Goal: Check status: Check status

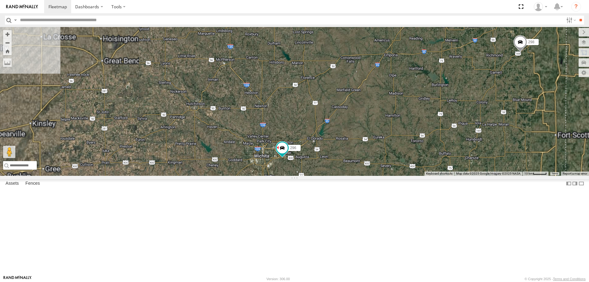
drag, startPoint x: 321, startPoint y: 211, endPoint x: 334, endPoint y: 167, distance: 46.3
click at [333, 170] on div "244 298 270 256 232 296 264 266" at bounding box center [294, 101] width 589 height 149
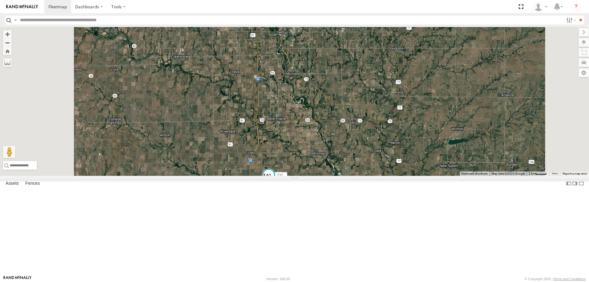
click at [274, 181] on span at bounding box center [268, 175] width 11 height 11
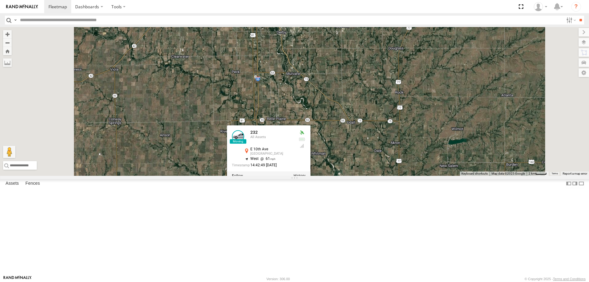
click at [304, 176] on div "244 298 270 256 232 296 264 266 232 All Assets [STREET_ADDRESS] 37.27618 , -97.…" at bounding box center [294, 101] width 589 height 149
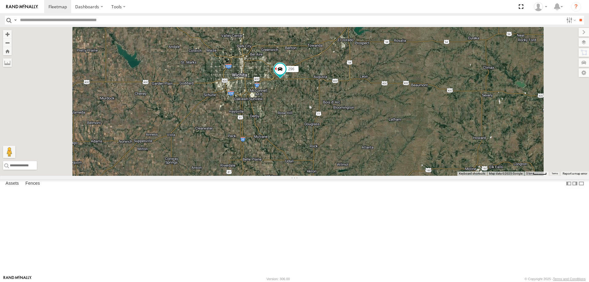
drag, startPoint x: 333, startPoint y: 258, endPoint x: 325, endPoint y: 191, distance: 67.0
click at [325, 176] on div "244 298 270 256 232 296 264 266" at bounding box center [294, 101] width 589 height 149
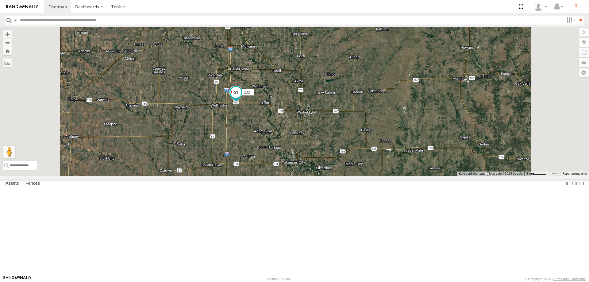
click at [241, 98] on span at bounding box center [235, 92] width 11 height 11
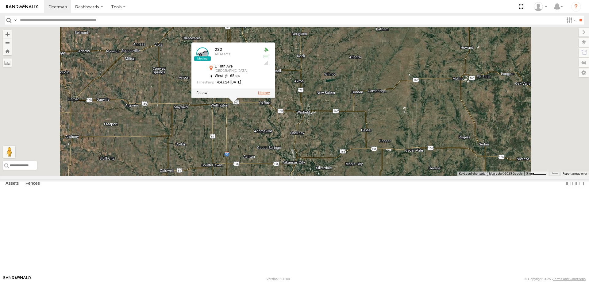
click at [270, 95] on label at bounding box center [264, 93] width 12 height 4
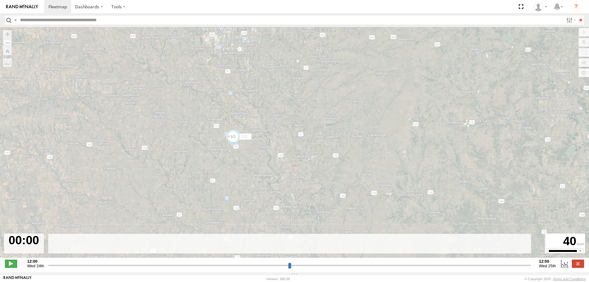
type input "**********"
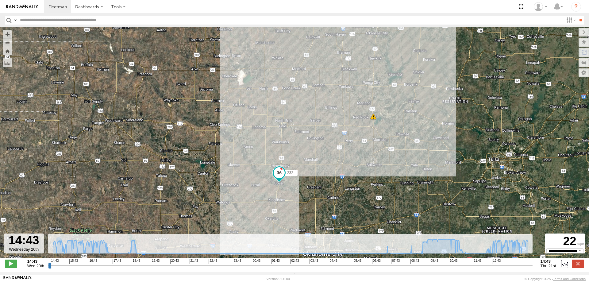
click at [281, 181] on span at bounding box center [278, 174] width 13 height 17
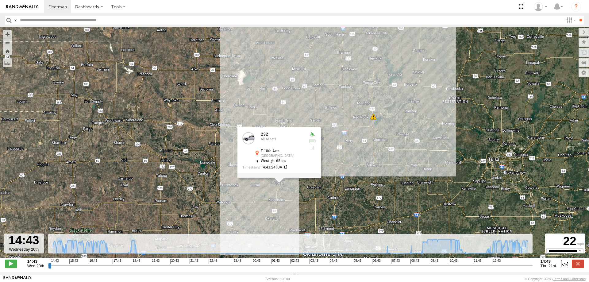
click at [195, 149] on div "232 19:05 Wed 07:49 Thu 11:10 Thu 232 All Assets [STREET_ADDRESS] 65 14:43:24 […" at bounding box center [294, 145] width 589 height 237
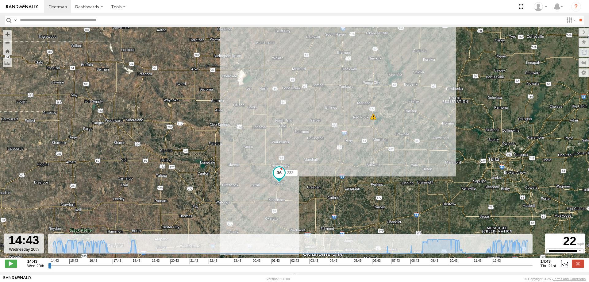
click at [0, 0] on span "Roadmap" at bounding box center [0, 0] width 0 height 0
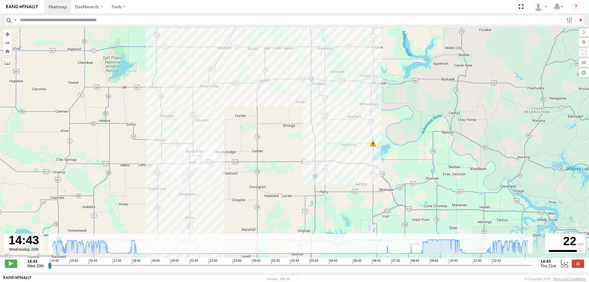
drag, startPoint x: 404, startPoint y: 82, endPoint x: 399, endPoint y: 129, distance: 48.1
click at [399, 129] on div "232 19:05 Wed 07:49 Thu 11:10 Thu" at bounding box center [294, 145] width 589 height 237
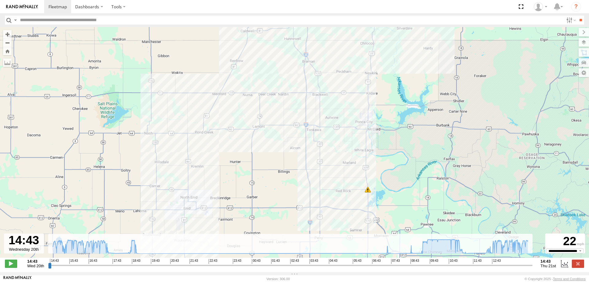
drag, startPoint x: 406, startPoint y: 103, endPoint x: 398, endPoint y: 142, distance: 40.1
click at [398, 142] on div "232 19:05 Wed 07:49 Thu 11:10 Thu" at bounding box center [294, 145] width 589 height 237
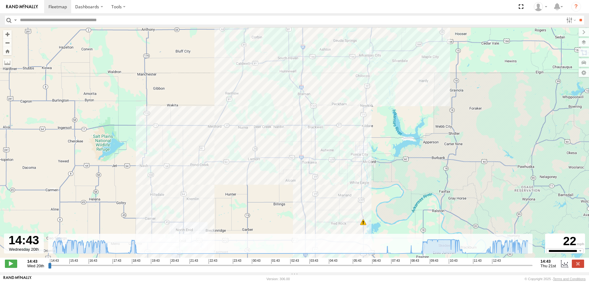
drag, startPoint x: 401, startPoint y: 115, endPoint x: 392, endPoint y: 174, distance: 59.9
click at [392, 174] on div "232 19:05 Wed 07:49 Thu 11:10 Thu" at bounding box center [294, 145] width 589 height 237
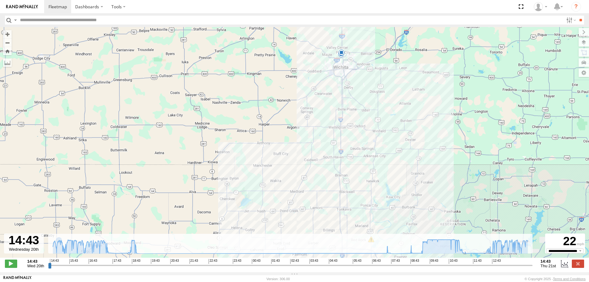
drag, startPoint x: 357, startPoint y: 202, endPoint x: 353, endPoint y: 157, distance: 44.3
click at [353, 157] on div "232 19:05 Wed 07:49 Thu 11:10 Thu" at bounding box center [294, 145] width 589 height 237
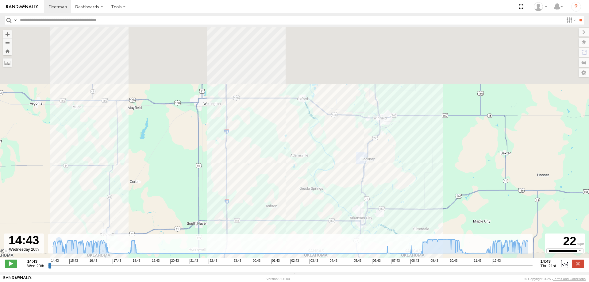
drag, startPoint x: 325, startPoint y: 92, endPoint x: 353, endPoint y: 185, distance: 97.0
click at [350, 182] on div "232 19:05 Wed 07:49 Thu 11:10 Thu" at bounding box center [294, 145] width 589 height 237
